Goal: Transaction & Acquisition: Purchase product/service

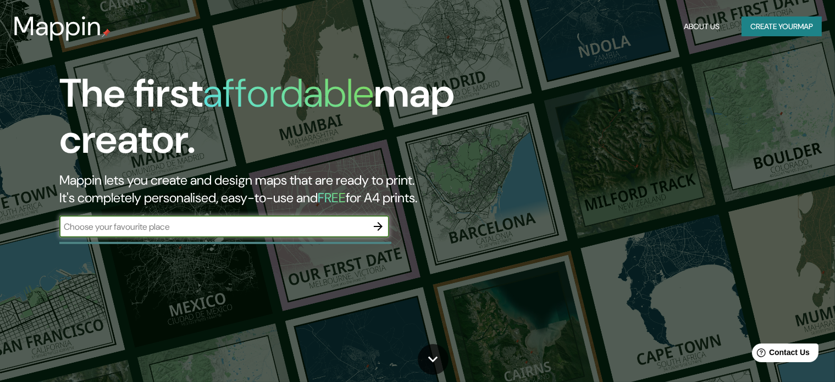
click at [247, 226] on input "text" at bounding box center [213, 227] width 308 height 13
type input "grant park [GEOGRAPHIC_DATA]"
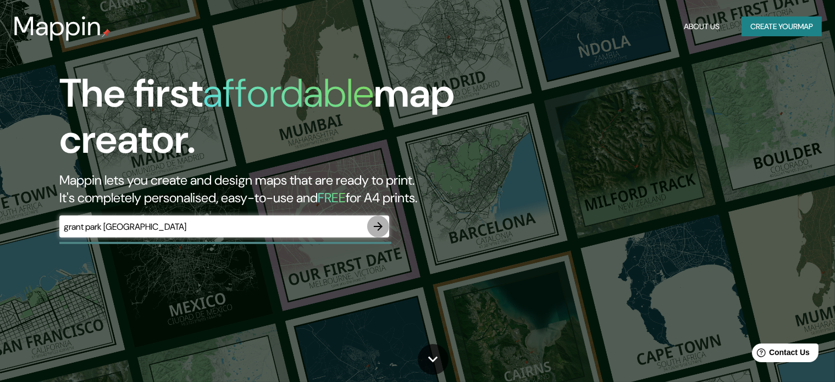
click at [374, 225] on icon "button" at bounding box center [378, 226] width 13 height 13
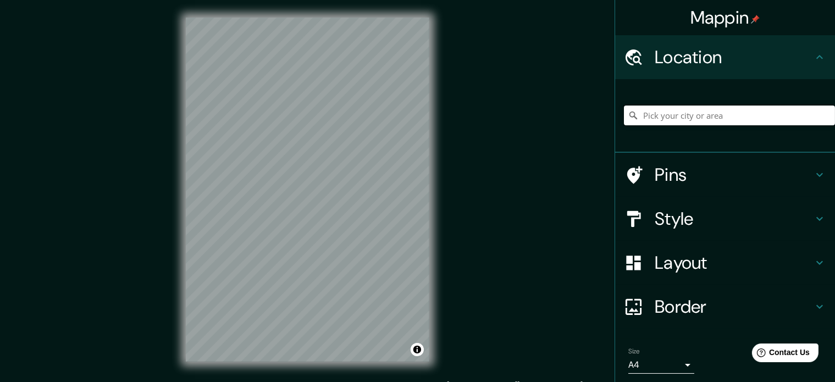
click at [702, 116] on input "Pick your city or area" at bounding box center [729, 116] width 211 height 20
type input "[GEOGRAPHIC_DATA], [US_STATE], [GEOGRAPHIC_DATA]"
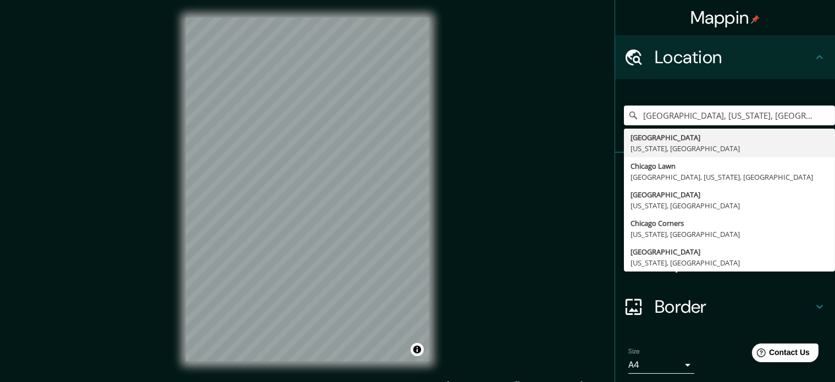
click at [763, 85] on div "[GEOGRAPHIC_DATA], [US_STATE], [GEOGRAPHIC_DATA] [GEOGRAPHIC_DATA] [US_STATE], …" at bounding box center [725, 116] width 220 height 74
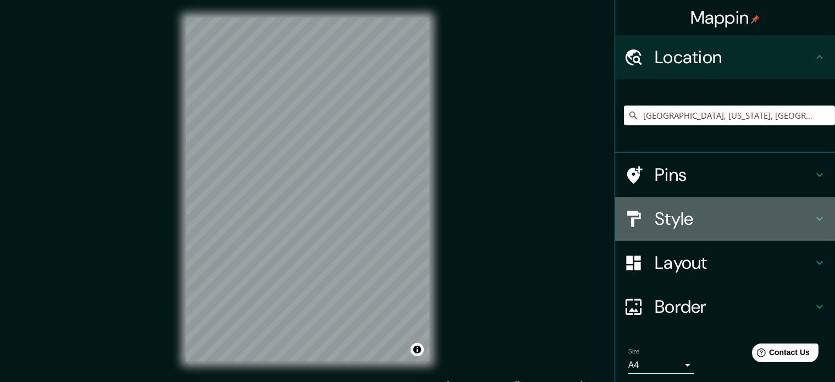
click at [802, 219] on h4 "Style" at bounding box center [734, 219] width 158 height 22
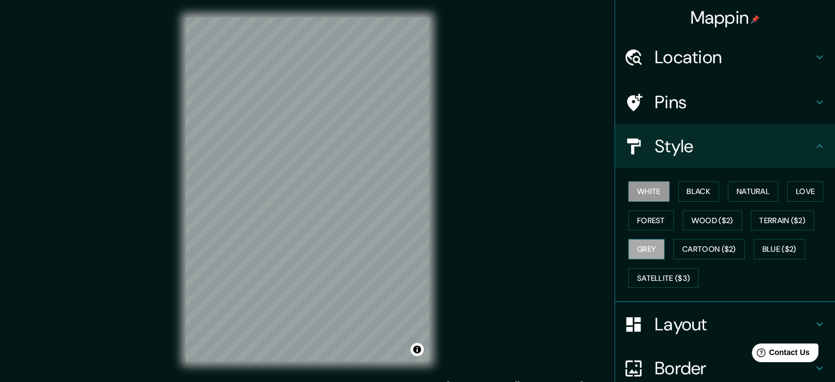
click at [656, 249] on button "Grey" at bounding box center [647, 249] width 36 height 20
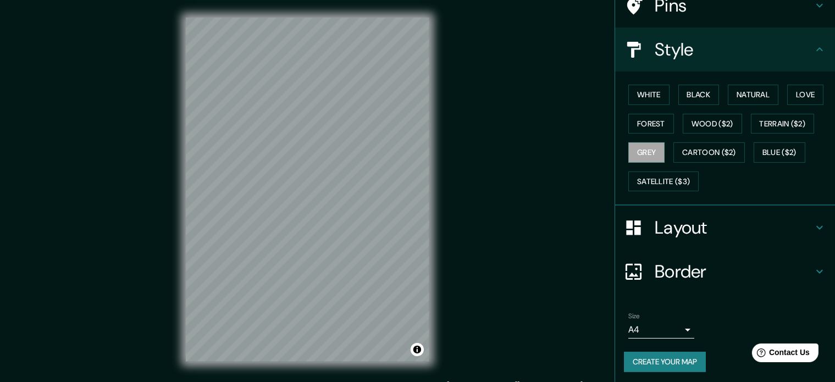
scroll to position [98, 0]
click at [813, 272] on icon at bounding box center [819, 270] width 13 height 13
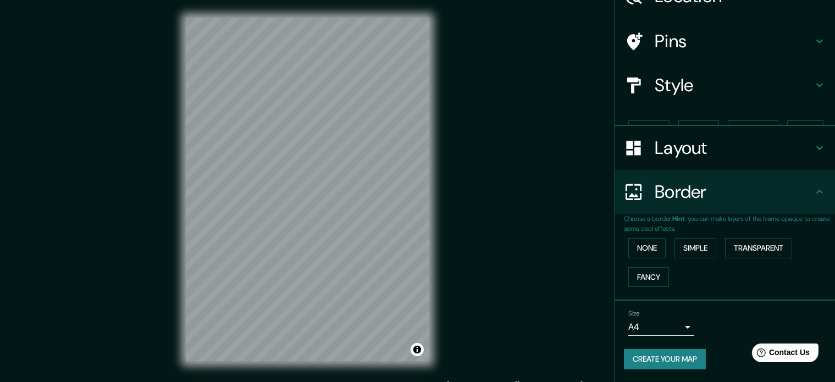
scroll to position [42, 0]
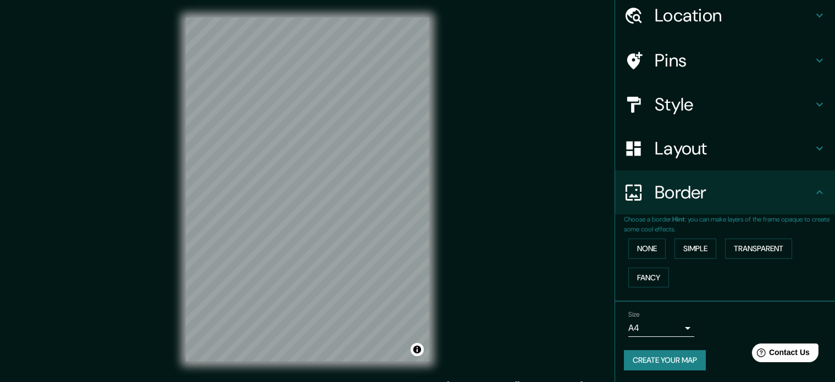
click at [785, 195] on h4 "Border" at bounding box center [734, 192] width 158 height 22
click at [799, 151] on h4 "Layout" at bounding box center [734, 148] width 158 height 22
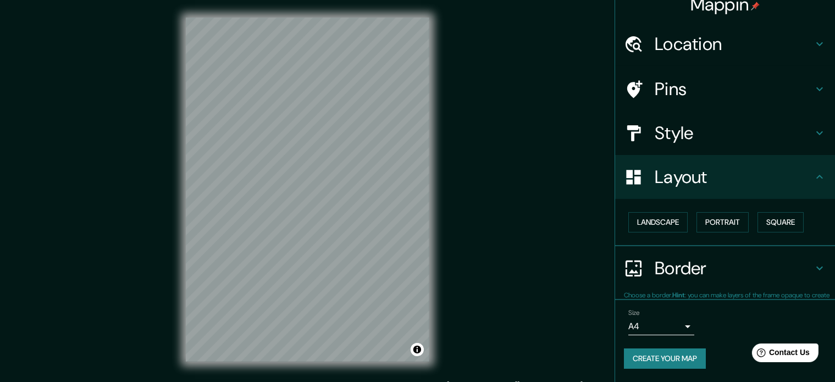
scroll to position [12, 0]
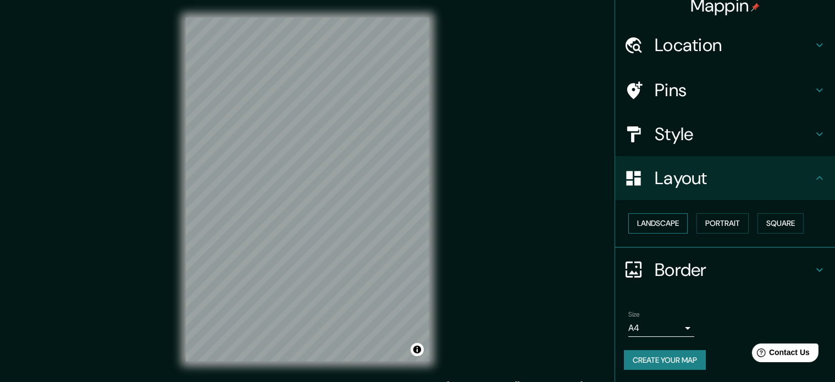
click at [660, 223] on button "Landscape" at bounding box center [658, 223] width 59 height 20
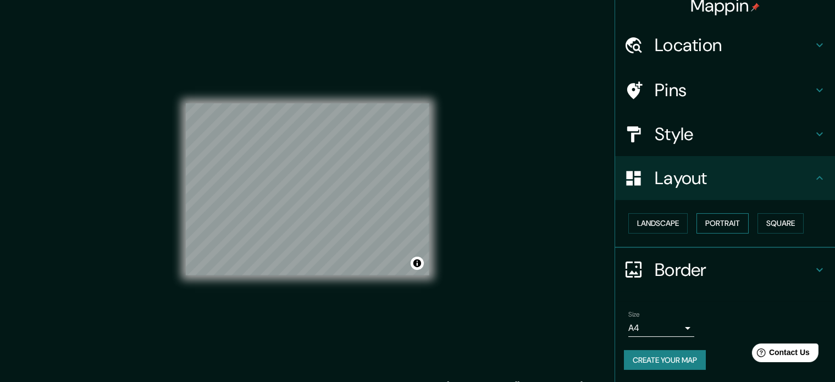
click at [729, 225] on button "Portrait" at bounding box center [723, 223] width 52 height 20
